Goal: Information Seeking & Learning: Compare options

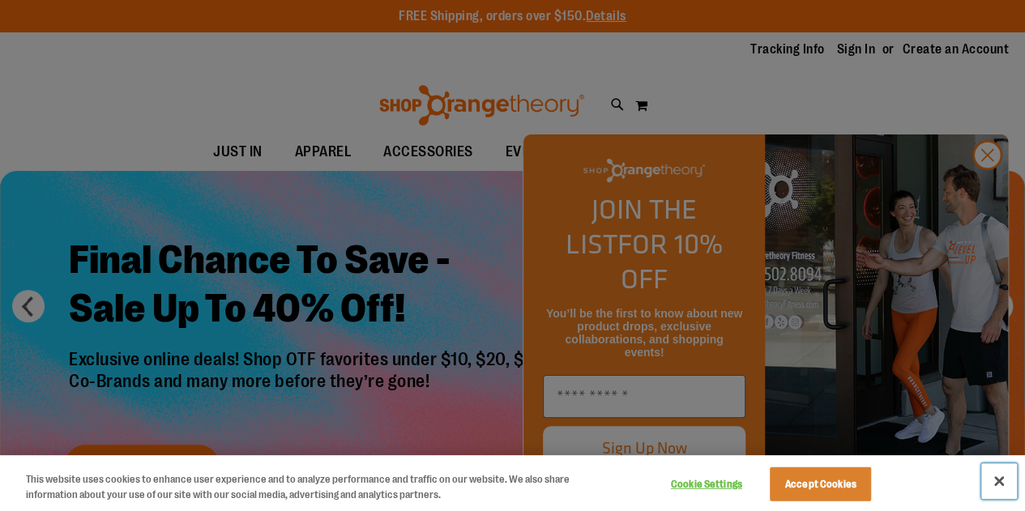
click at [995, 480] on button "Close" at bounding box center [999, 482] width 36 height 36
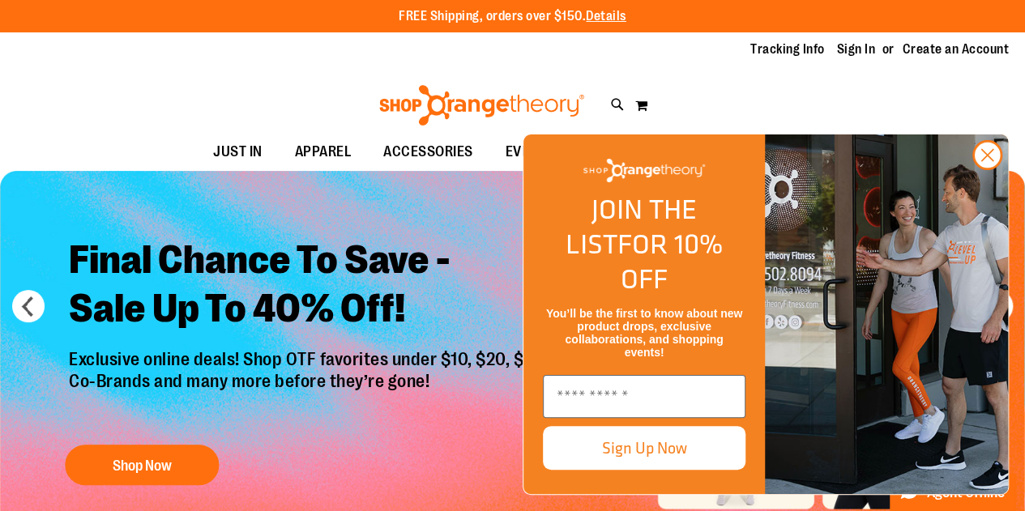
click at [981, 169] on circle "Close dialog" at bounding box center [987, 155] width 27 height 27
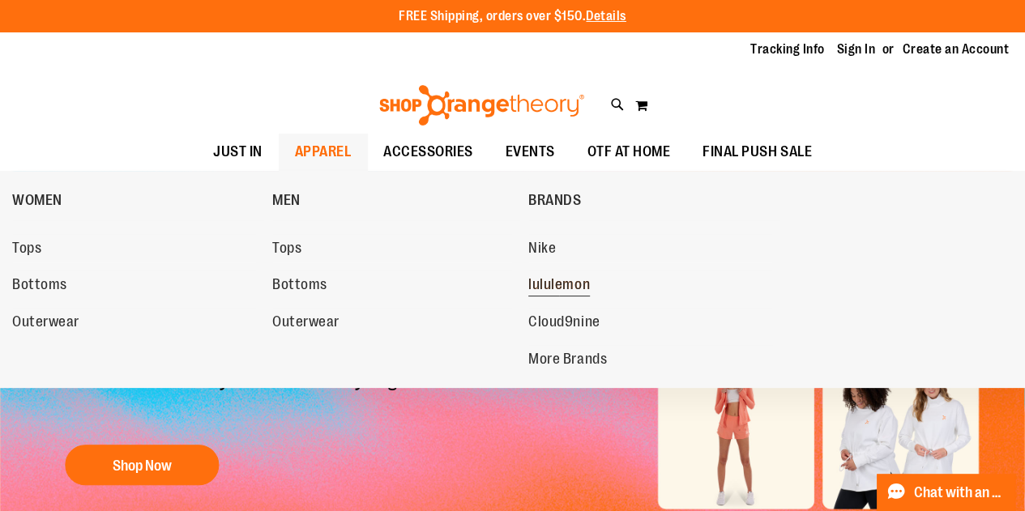
click at [568, 285] on span "lululemon" at bounding box center [559, 286] width 62 height 20
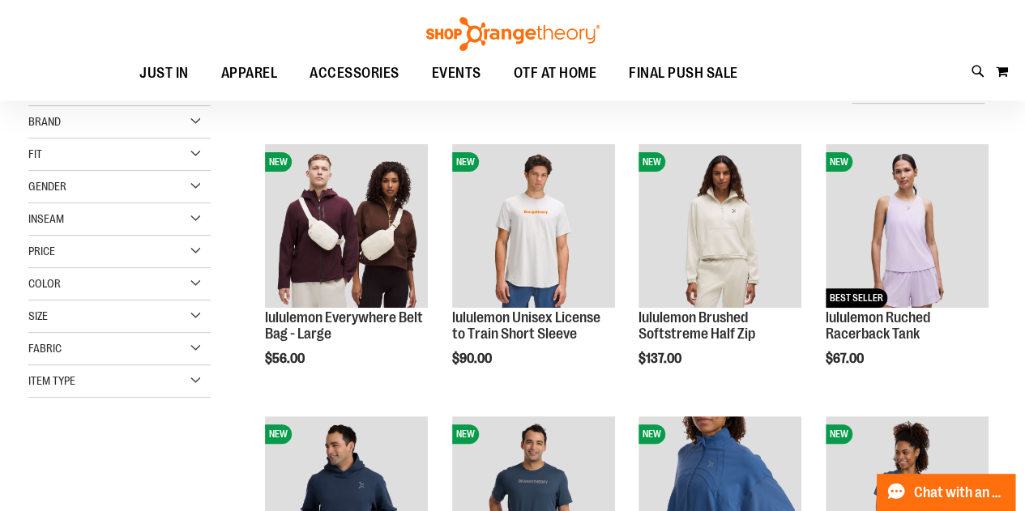
scroll to position [162, 0]
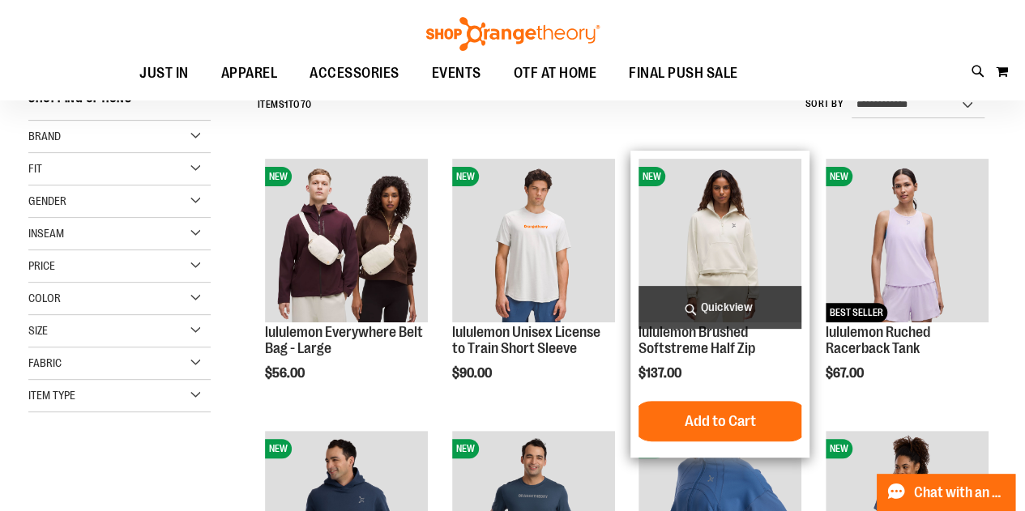
click at [703, 225] on img "product" at bounding box center [720, 240] width 163 height 163
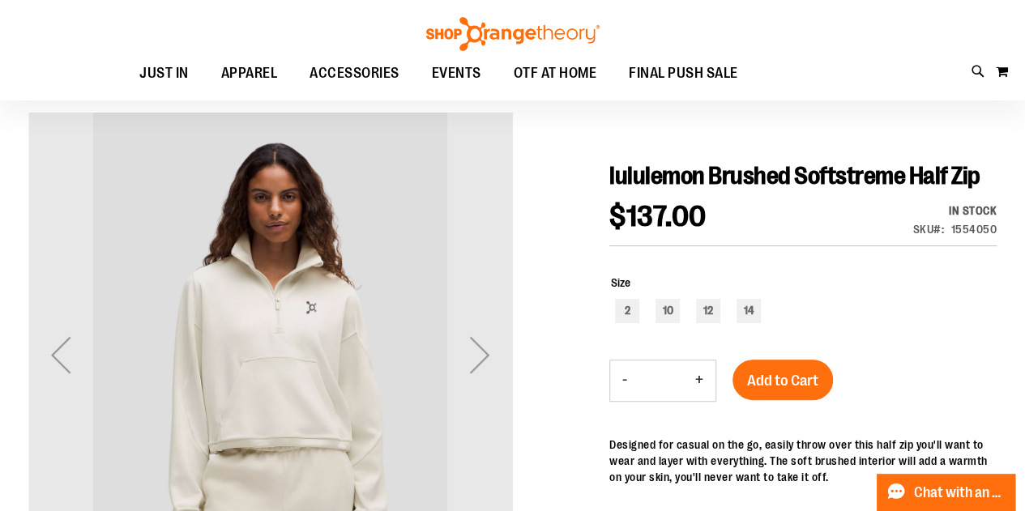
scroll to position [162, 0]
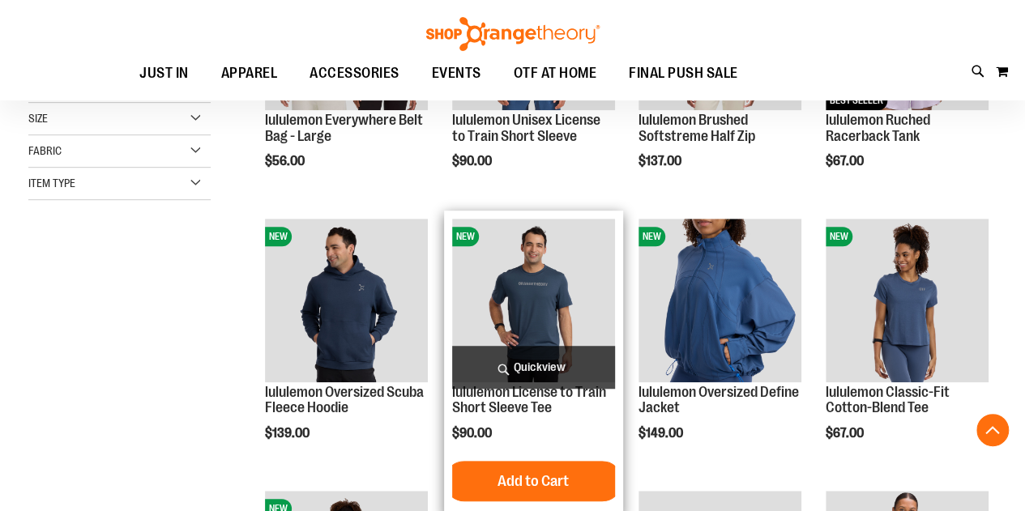
scroll to position [391, 0]
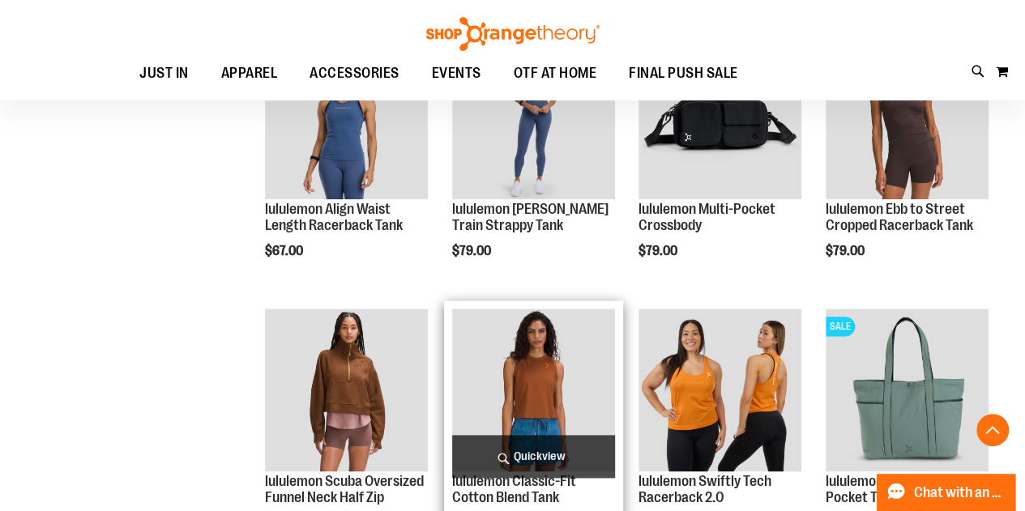
scroll to position [1040, 0]
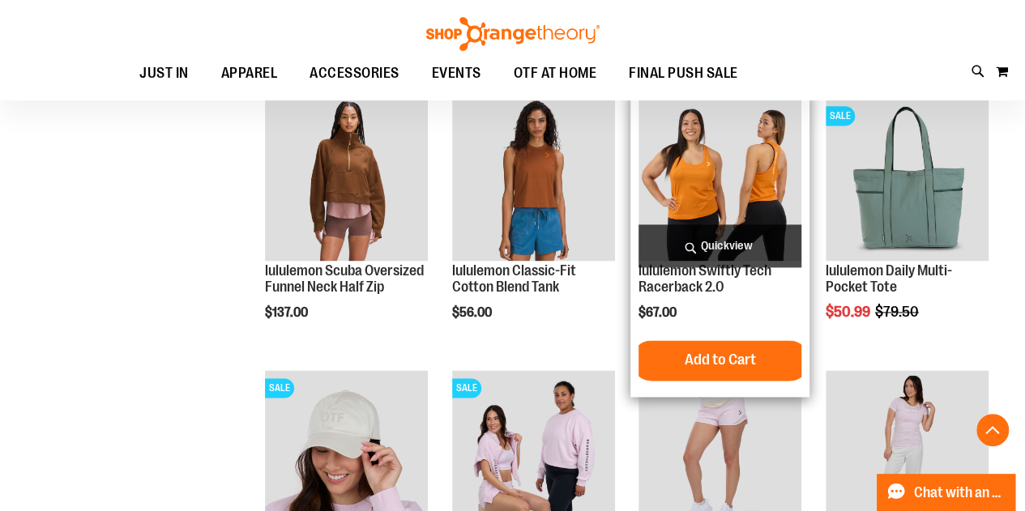
click at [711, 170] on img "product" at bounding box center [720, 179] width 163 height 163
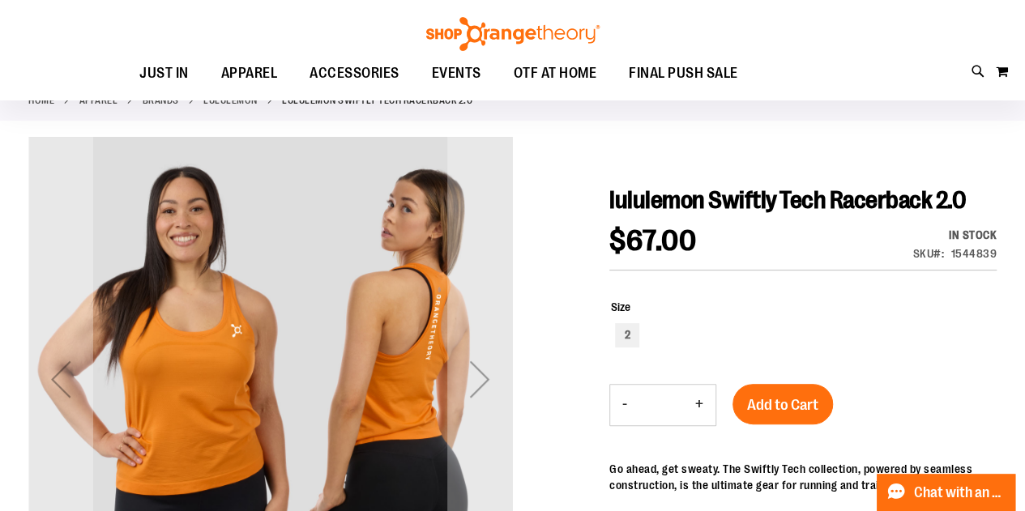
scroll to position [162, 0]
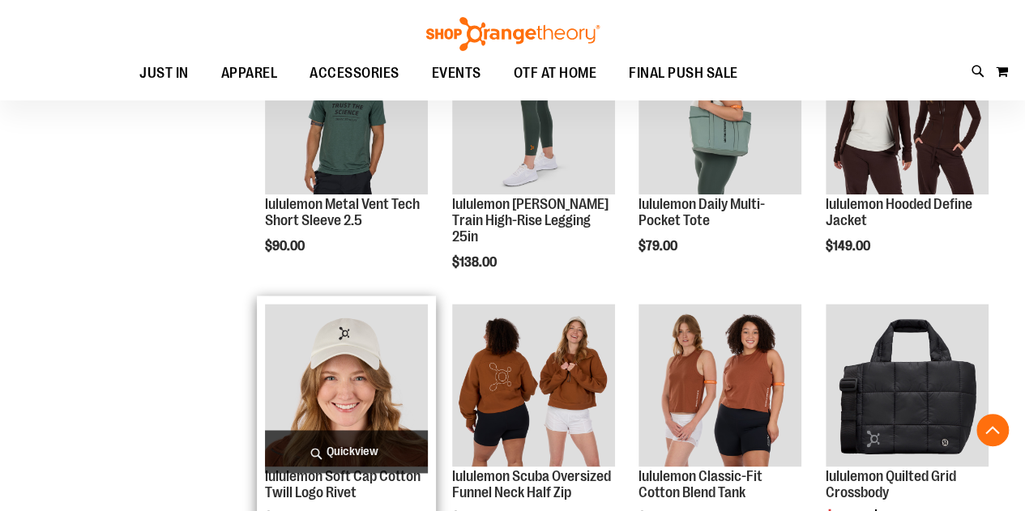
scroll to position [1040, 0]
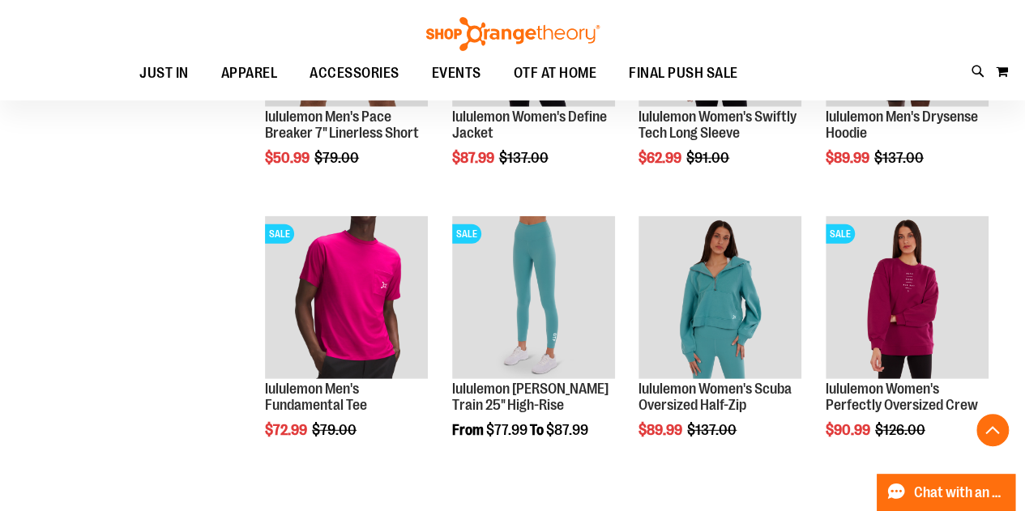
scroll to position [2174, 0]
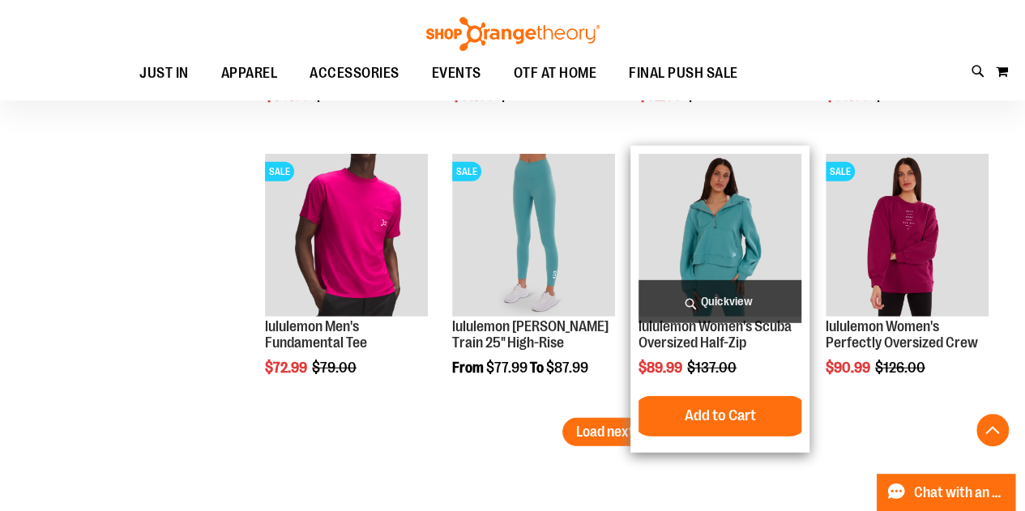
click at [754, 244] on img "product" at bounding box center [720, 235] width 163 height 163
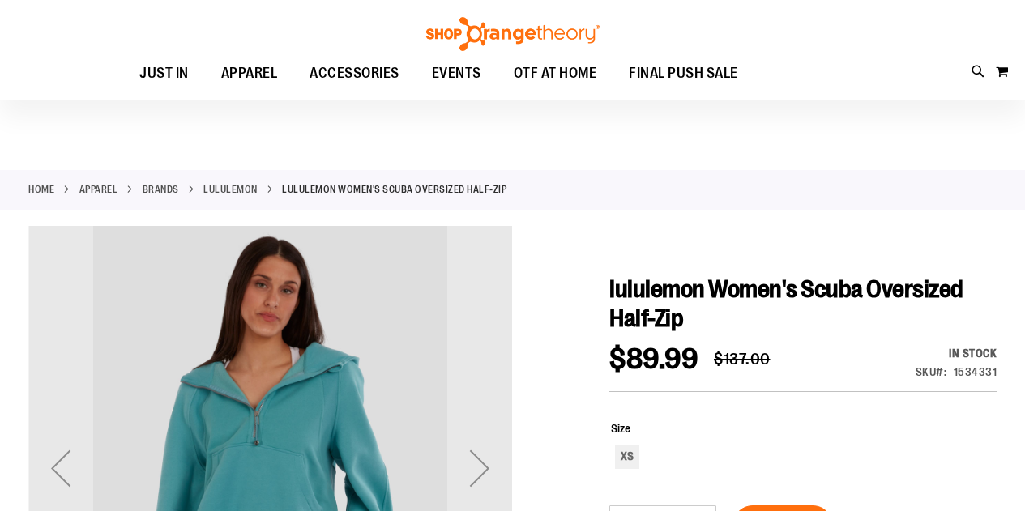
scroll to position [243, 0]
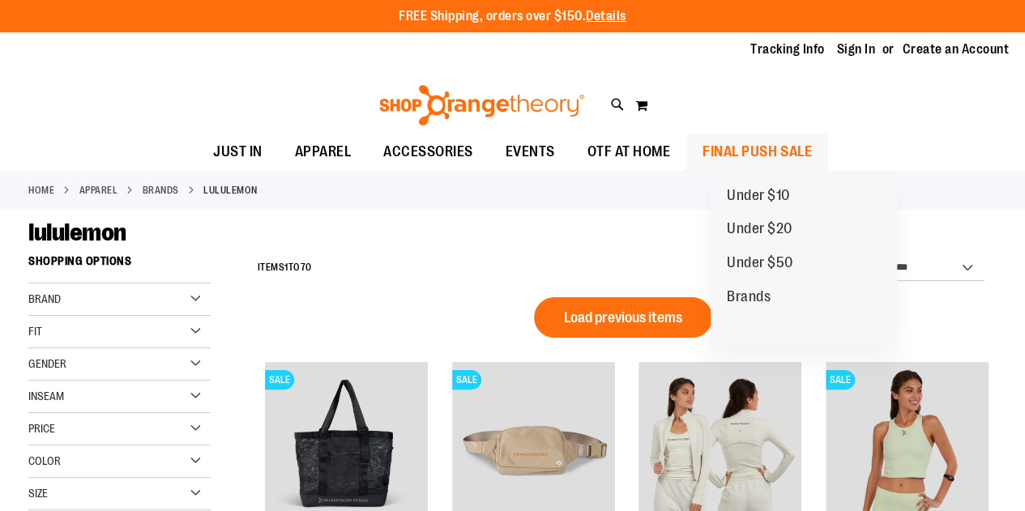
click at [784, 149] on span "FINAL PUSH SALE" at bounding box center [757, 152] width 109 height 36
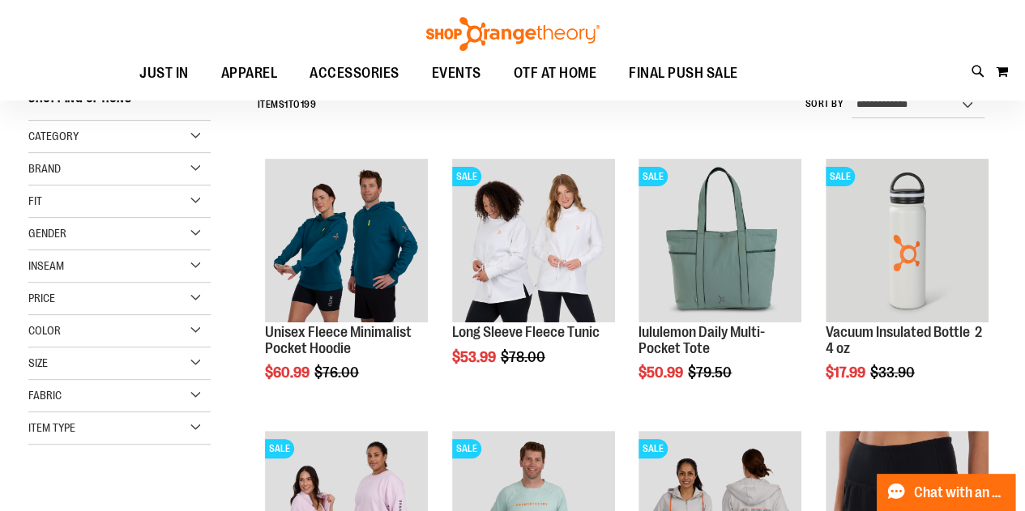
scroll to position [405, 0]
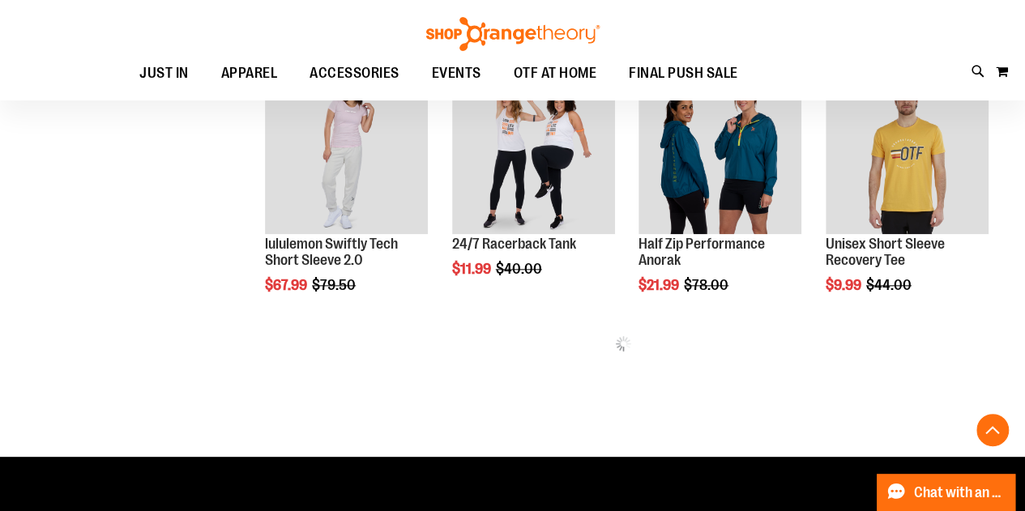
scroll to position [648, 0]
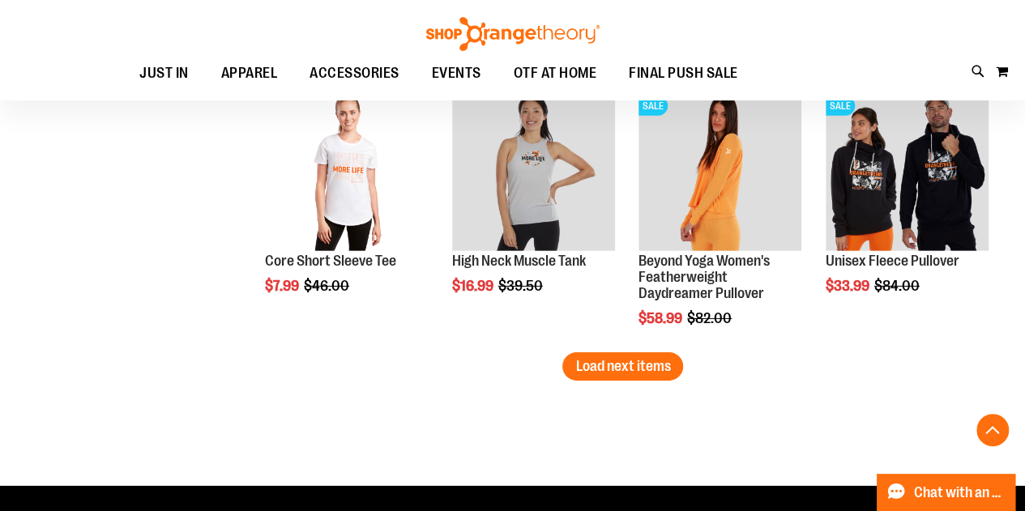
scroll to position [2350, 0]
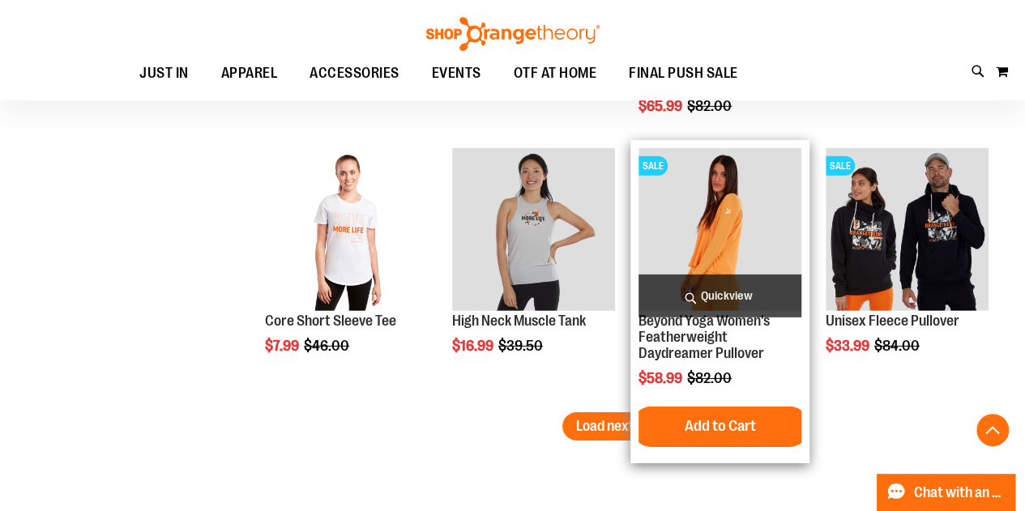
click at [745, 233] on img "product" at bounding box center [720, 229] width 163 height 163
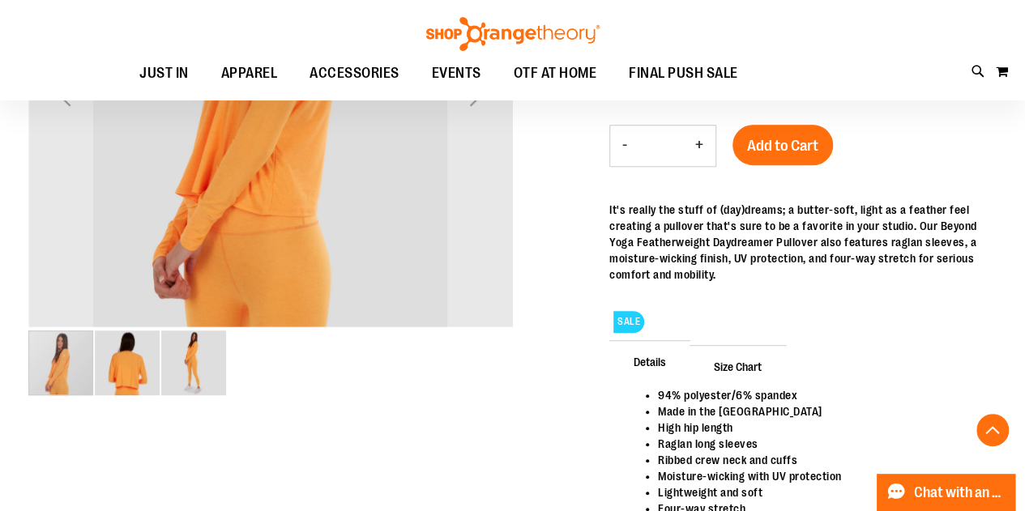
scroll to position [243, 0]
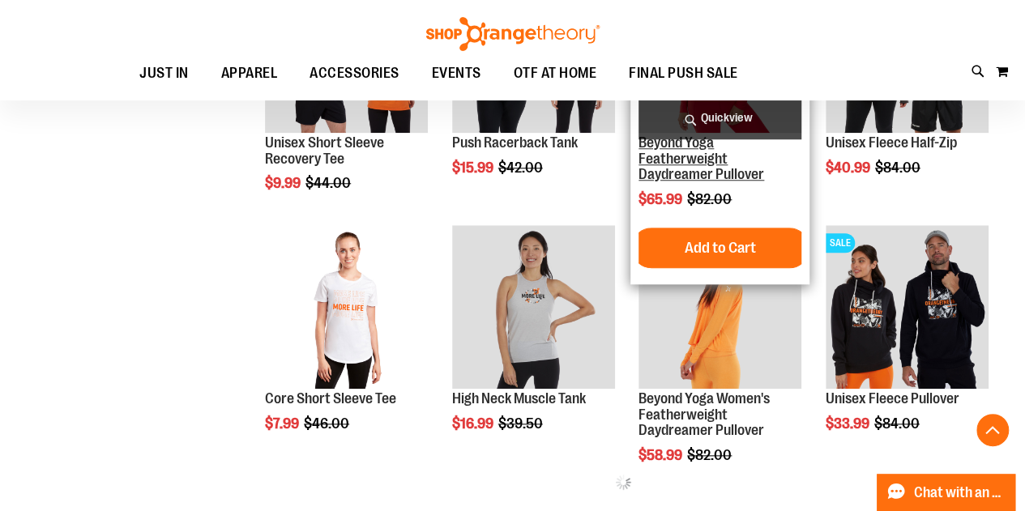
scroll to position [486, 0]
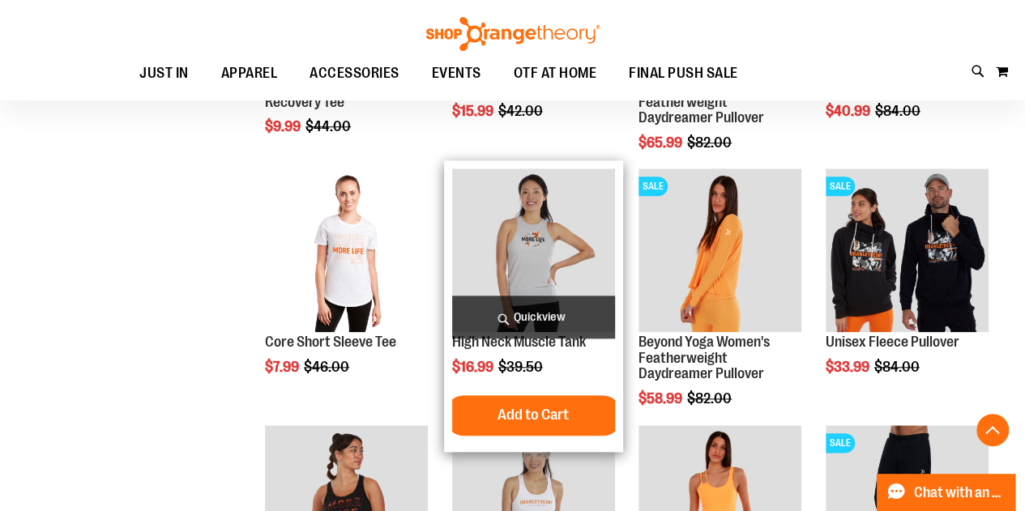
scroll to position [972, 0]
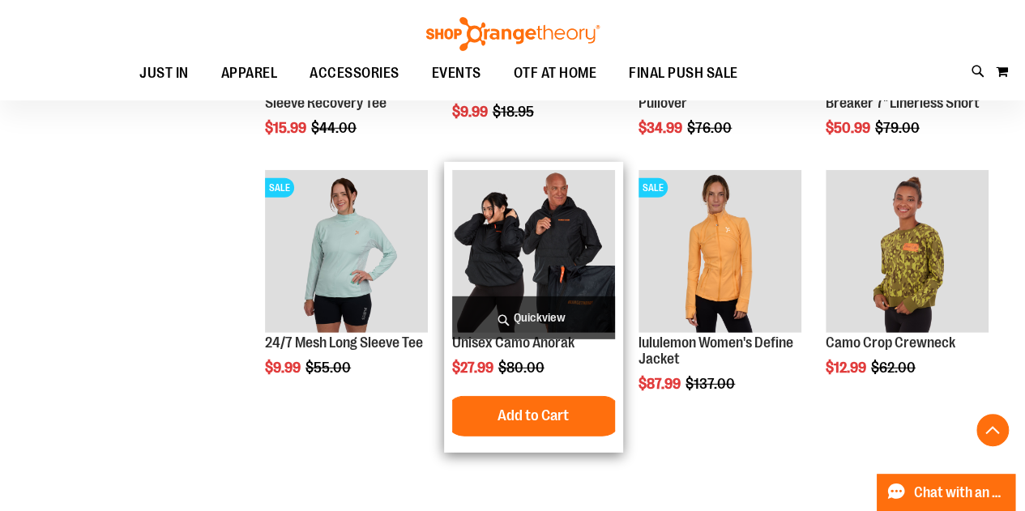
scroll to position [2431, 0]
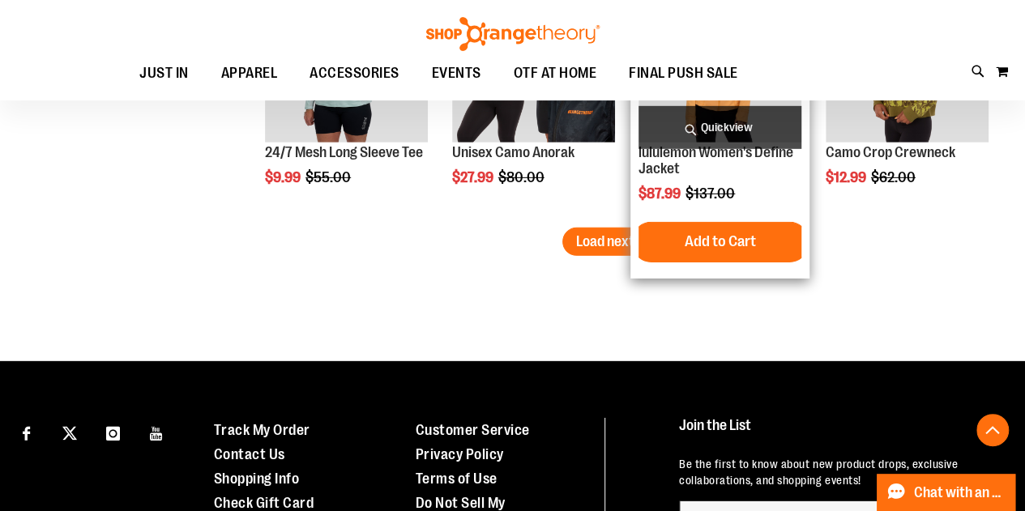
click at [630, 220] on div "SALE lululemon Women's Define Jacket $87.99 Regular Price $137.00 [GEOGRAPHIC_D…" at bounding box center [719, 125] width 179 height 307
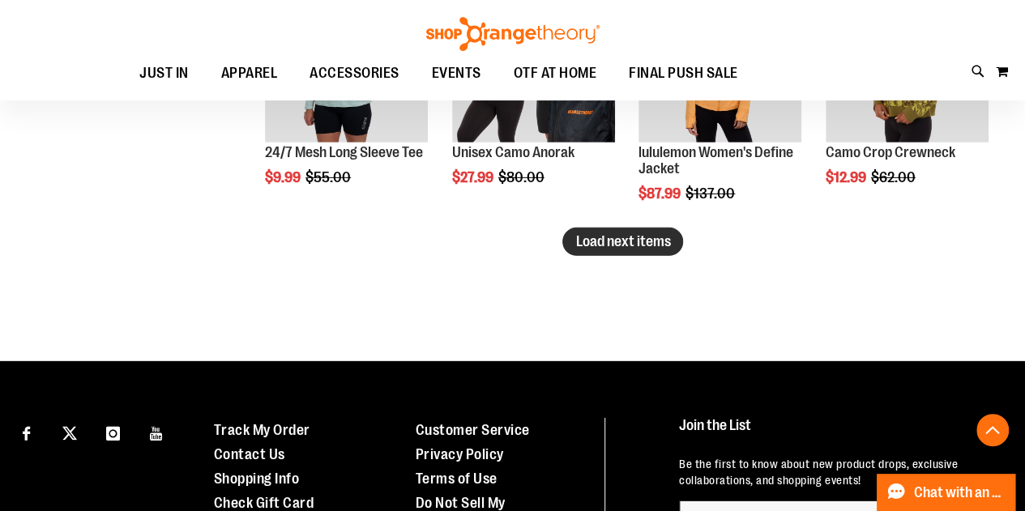
click at [610, 241] on span "Load next items" at bounding box center [622, 241] width 95 height 16
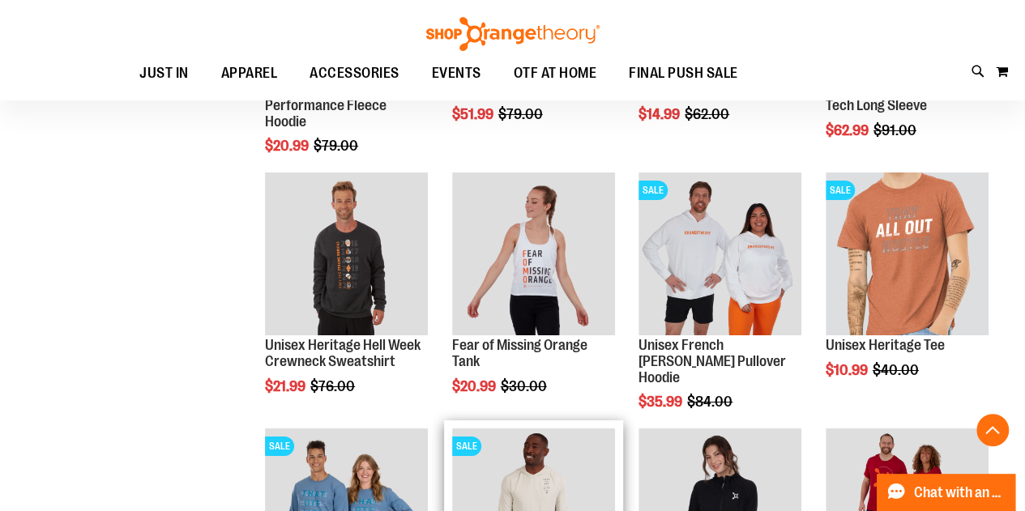
scroll to position [2998, 0]
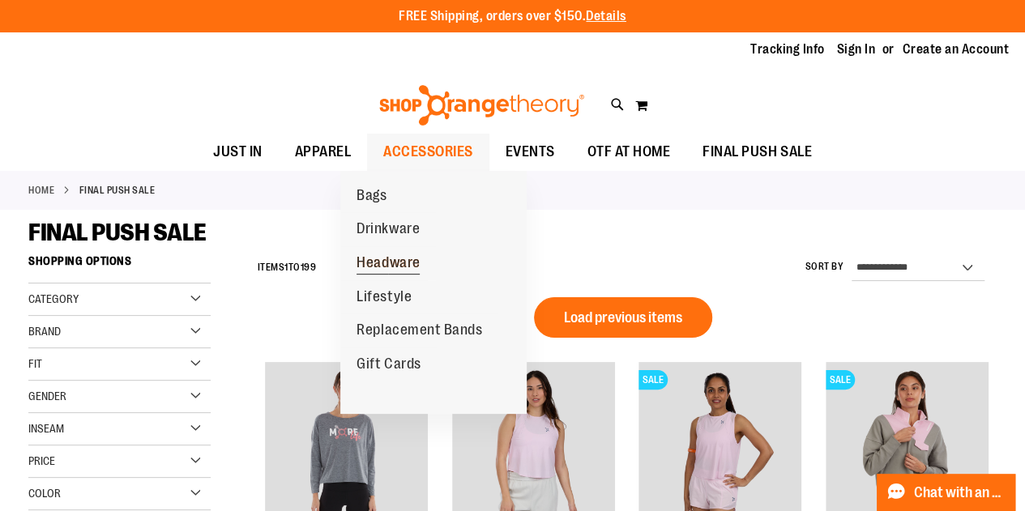
click at [387, 262] on span "Headware" at bounding box center [388, 264] width 63 height 20
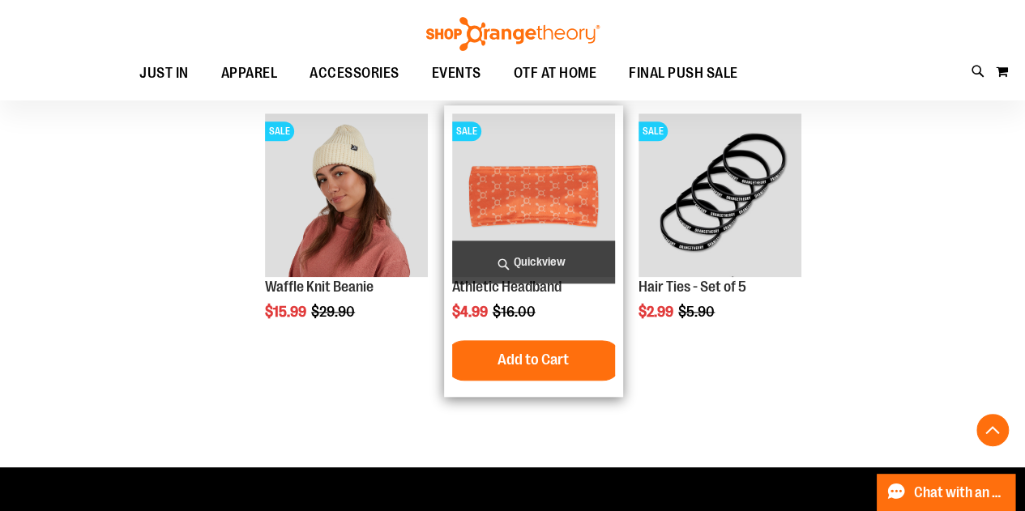
scroll to position [648, 0]
